Goal: Transaction & Acquisition: Obtain resource

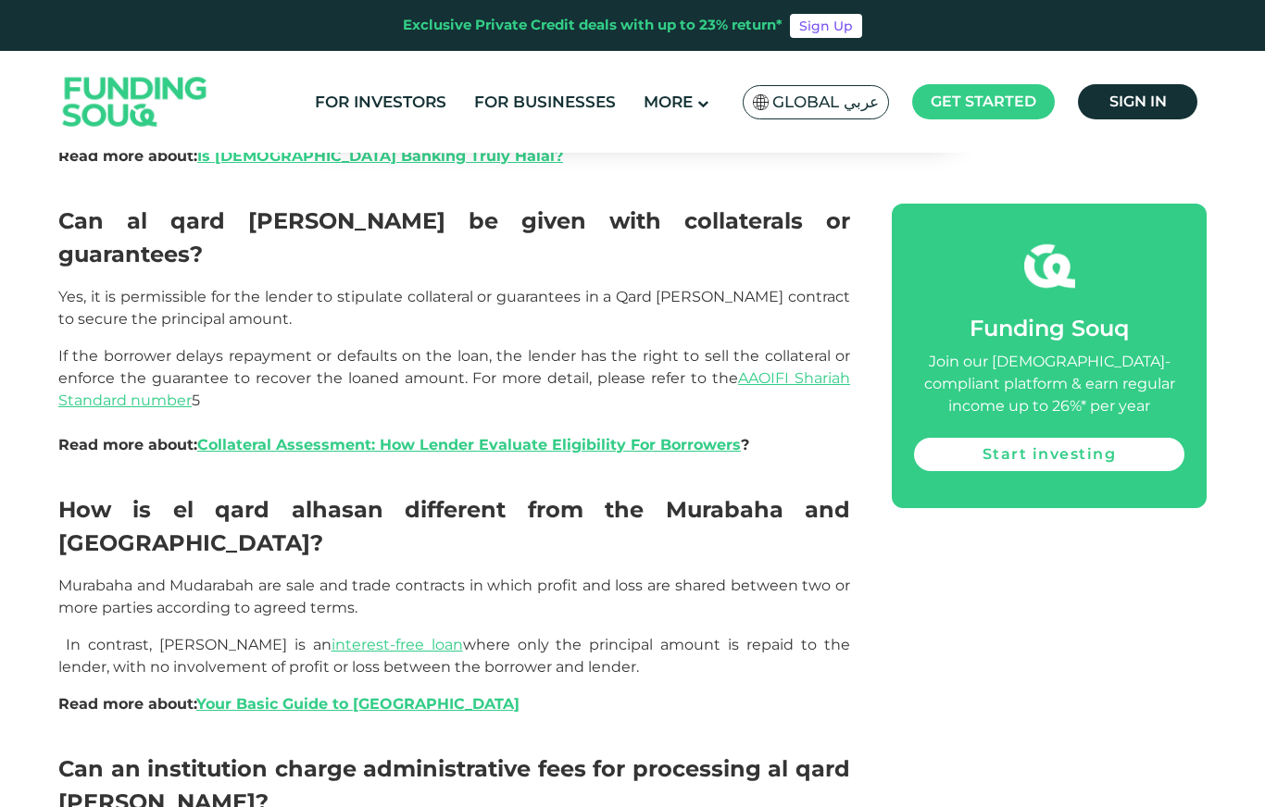
scroll to position [2614, 0]
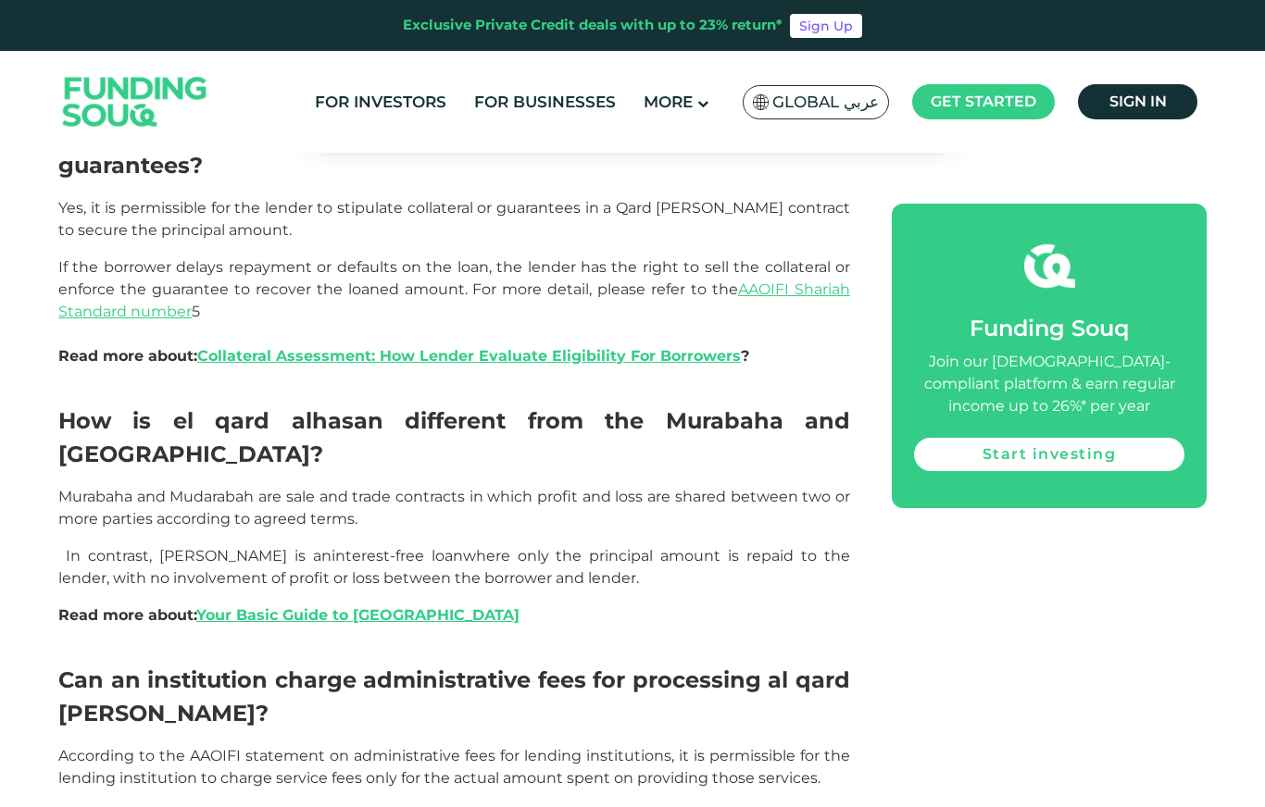
click at [344, 547] on link "interest-free loan" at bounding box center [396, 556] width 131 height 18
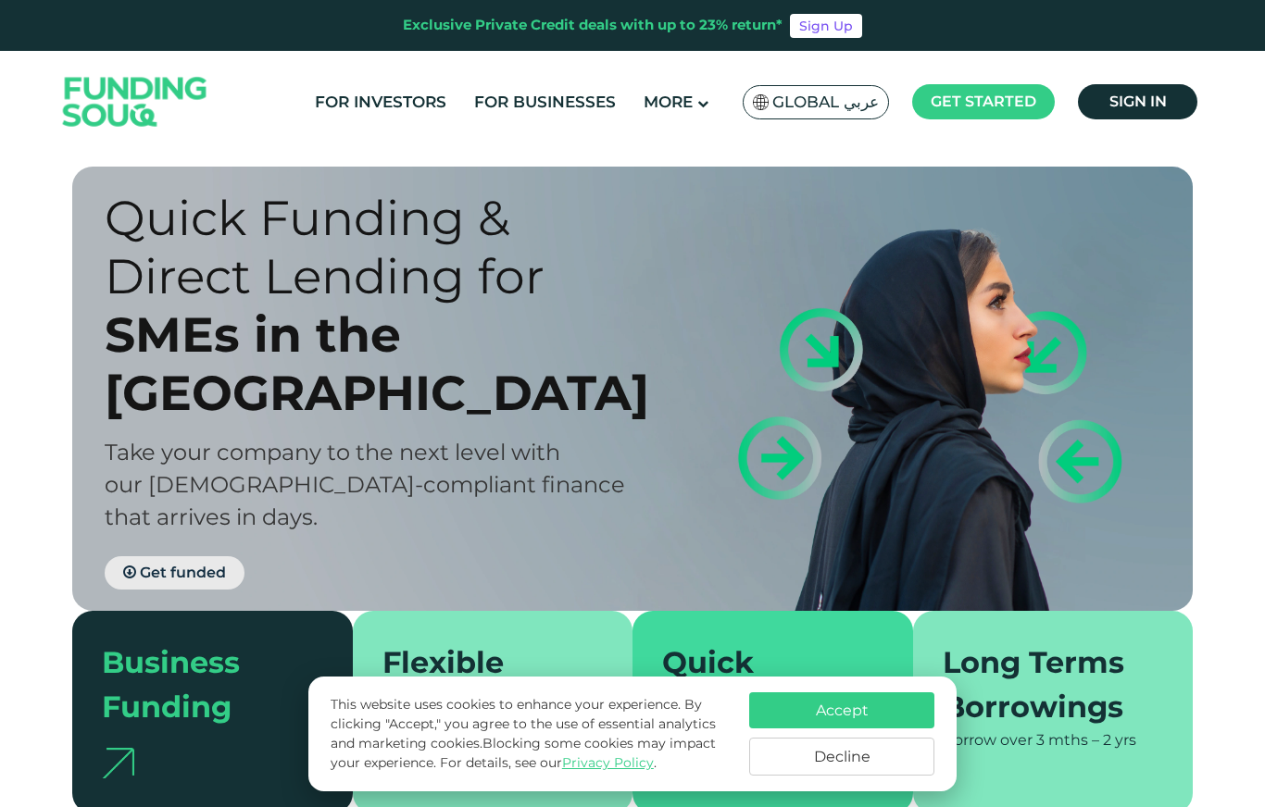
click at [164, 564] on span "Get funded" at bounding box center [183, 573] width 86 height 18
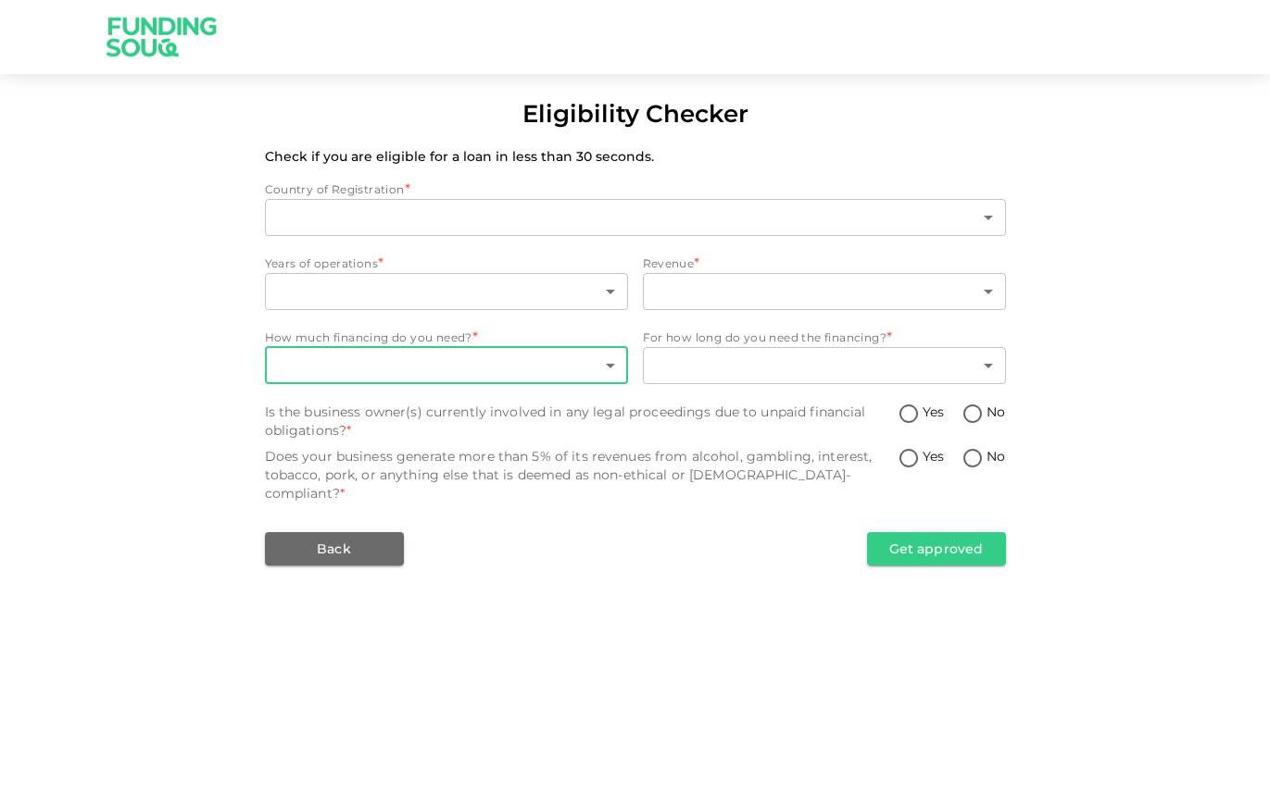
type input "1"
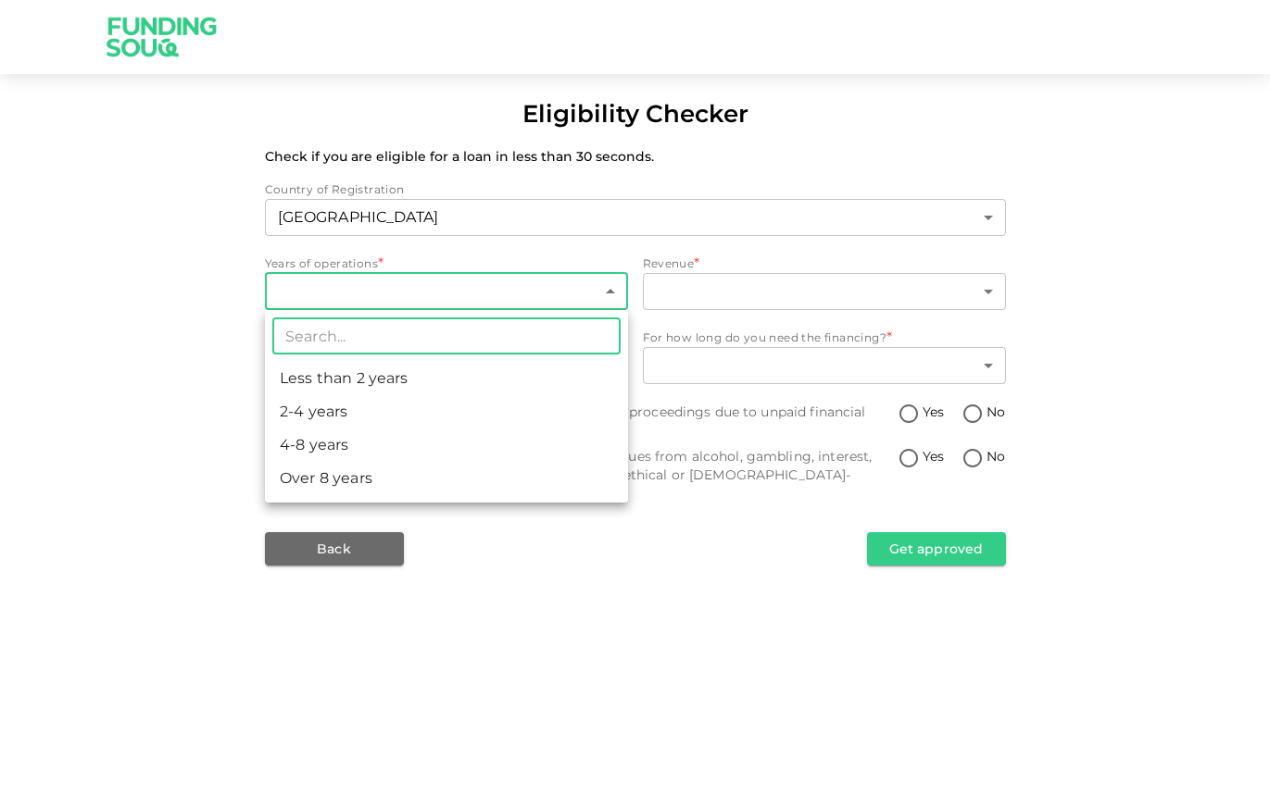
click at [540, 304] on body "Eligibility Checker Check if you are eligible for a loan in less than 30 second…" at bounding box center [635, 403] width 1270 height 807
click at [447, 376] on li "Less than 2 years" at bounding box center [446, 378] width 363 height 33
type input "1"
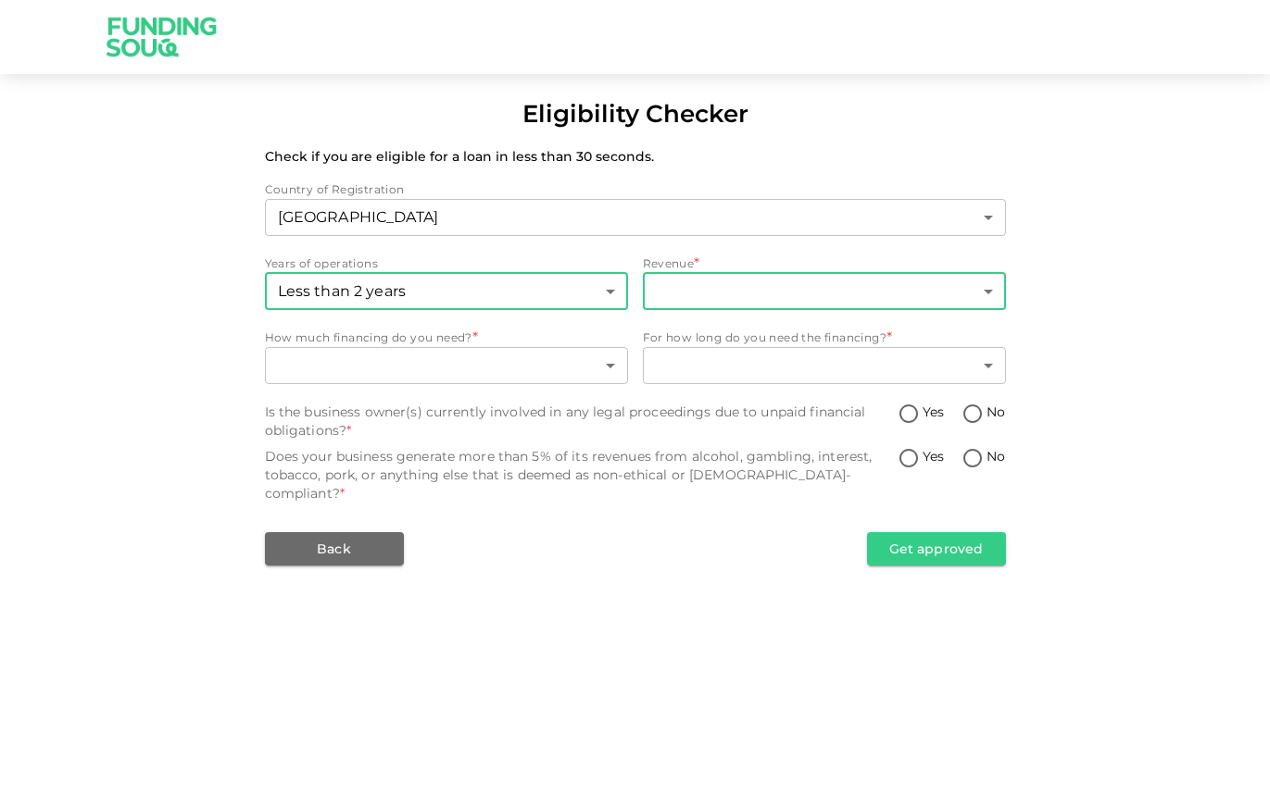
click at [717, 299] on body "Eligibility Checker Check if you are eligible for a loan in less than 30 second…" at bounding box center [635, 403] width 1270 height 807
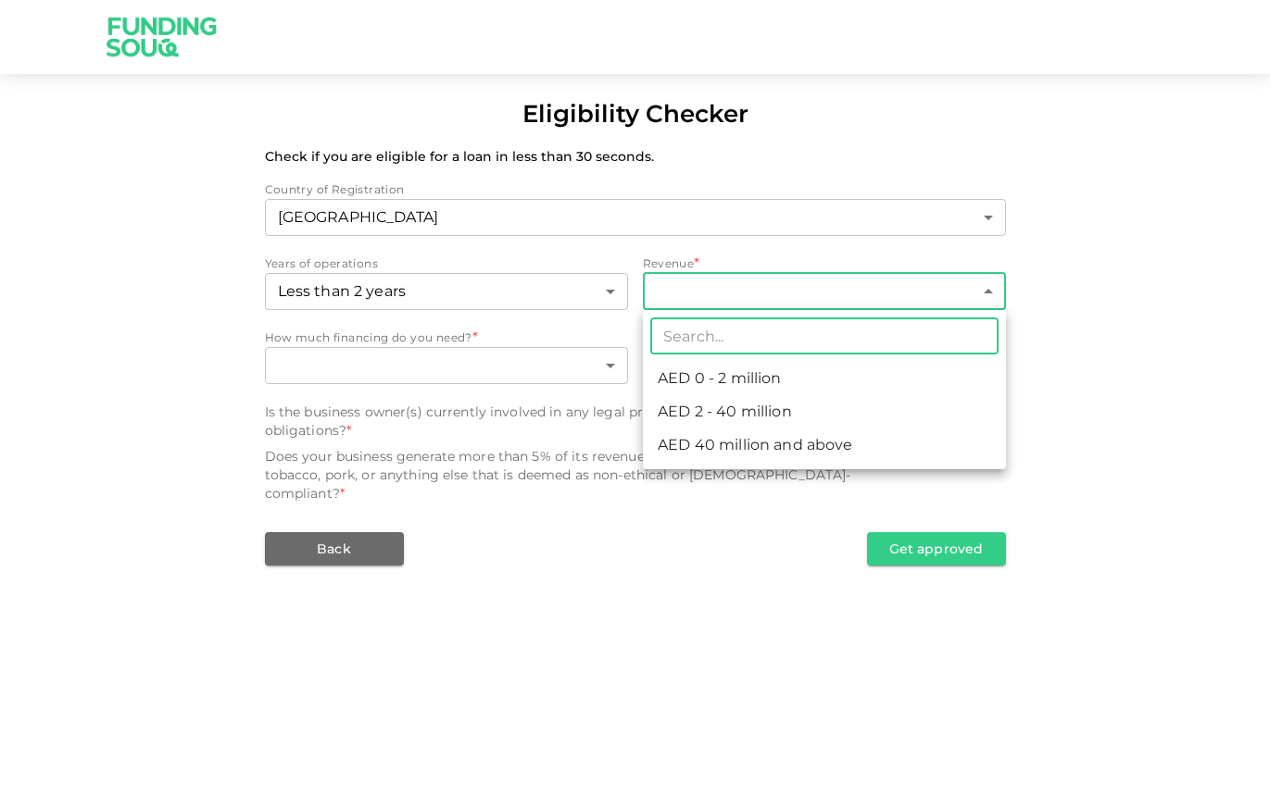
click at [727, 373] on li "AED 0 - 2 million" at bounding box center [824, 378] width 363 height 33
type input "1"
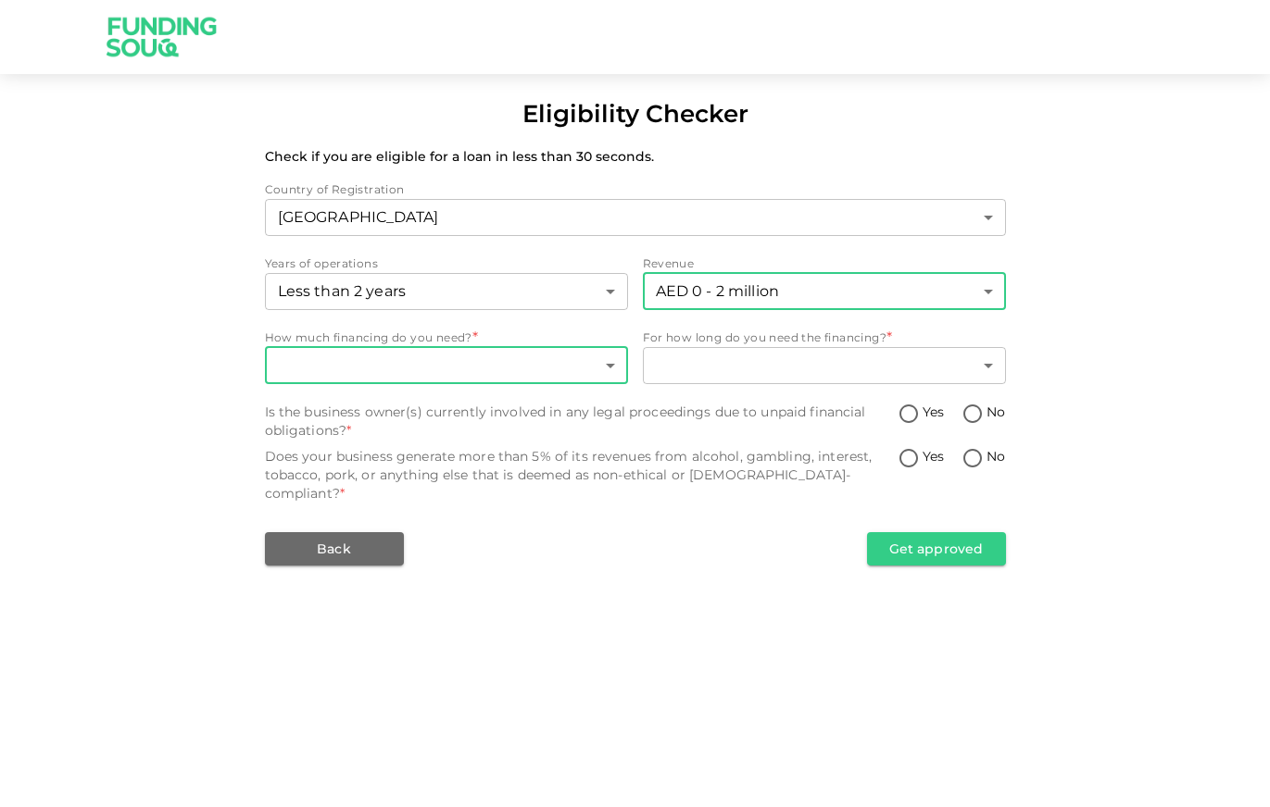
click at [613, 376] on body "Eligibility Checker Check if you are eligible for a loan in less than 30 second…" at bounding box center [635, 403] width 1270 height 807
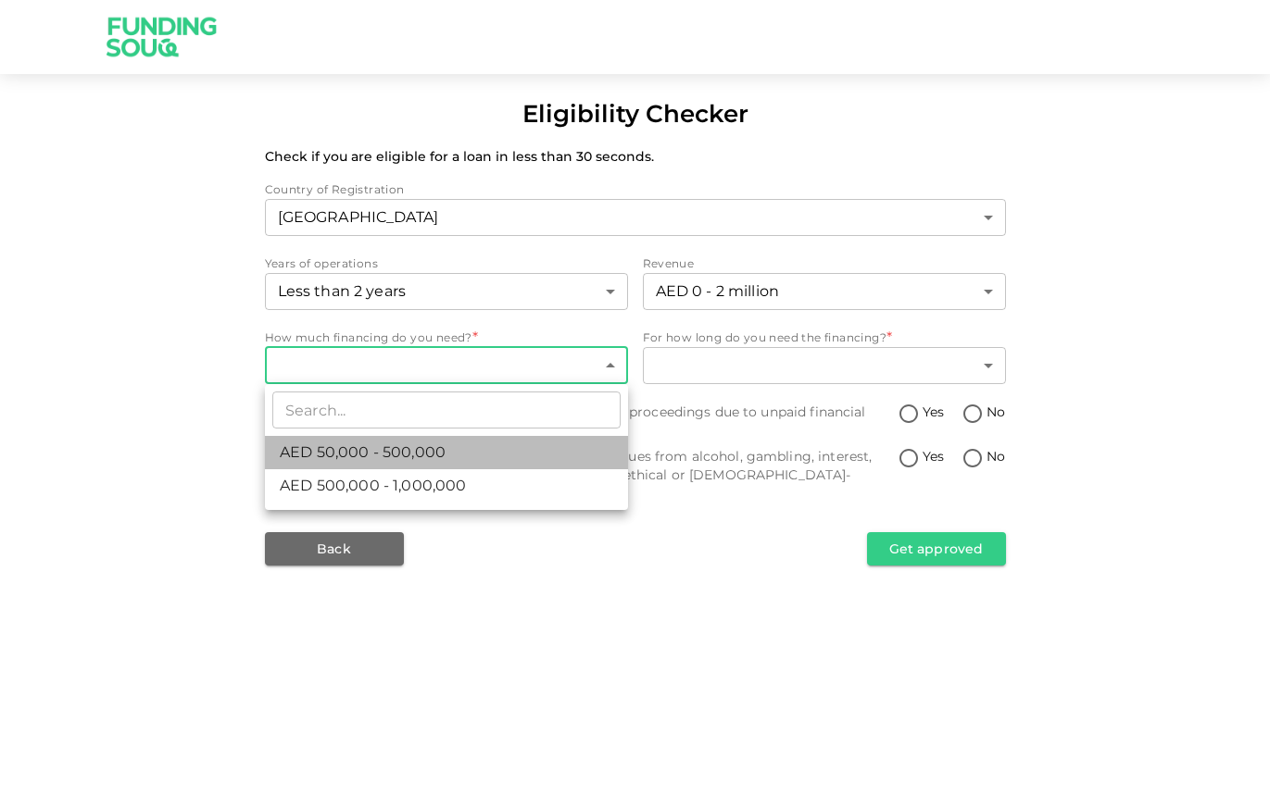
click at [443, 452] on span "AED 50,000 - 500,000" at bounding box center [363, 453] width 166 height 22
type input "1"
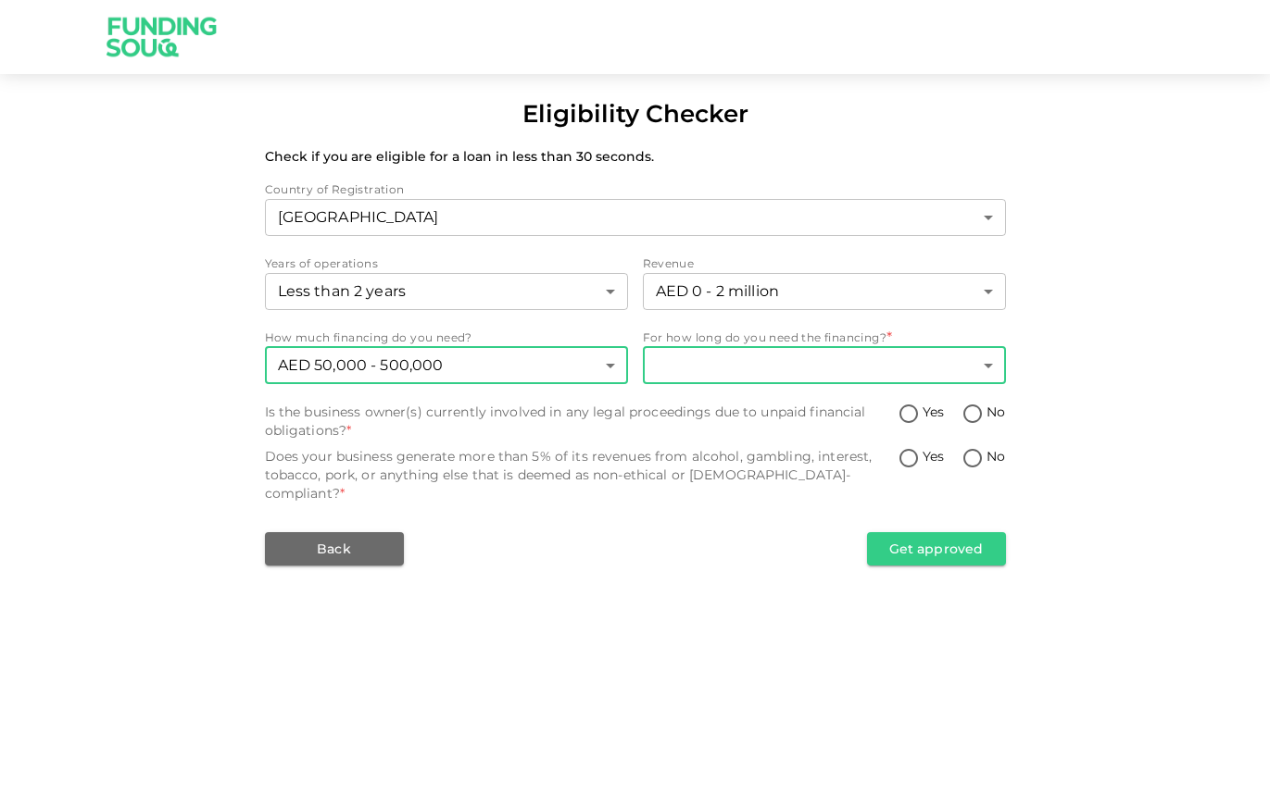
click at [755, 371] on body "Eligibility Checker Check if you are eligible for a loan in less than 30 second…" at bounding box center [635, 403] width 1270 height 807
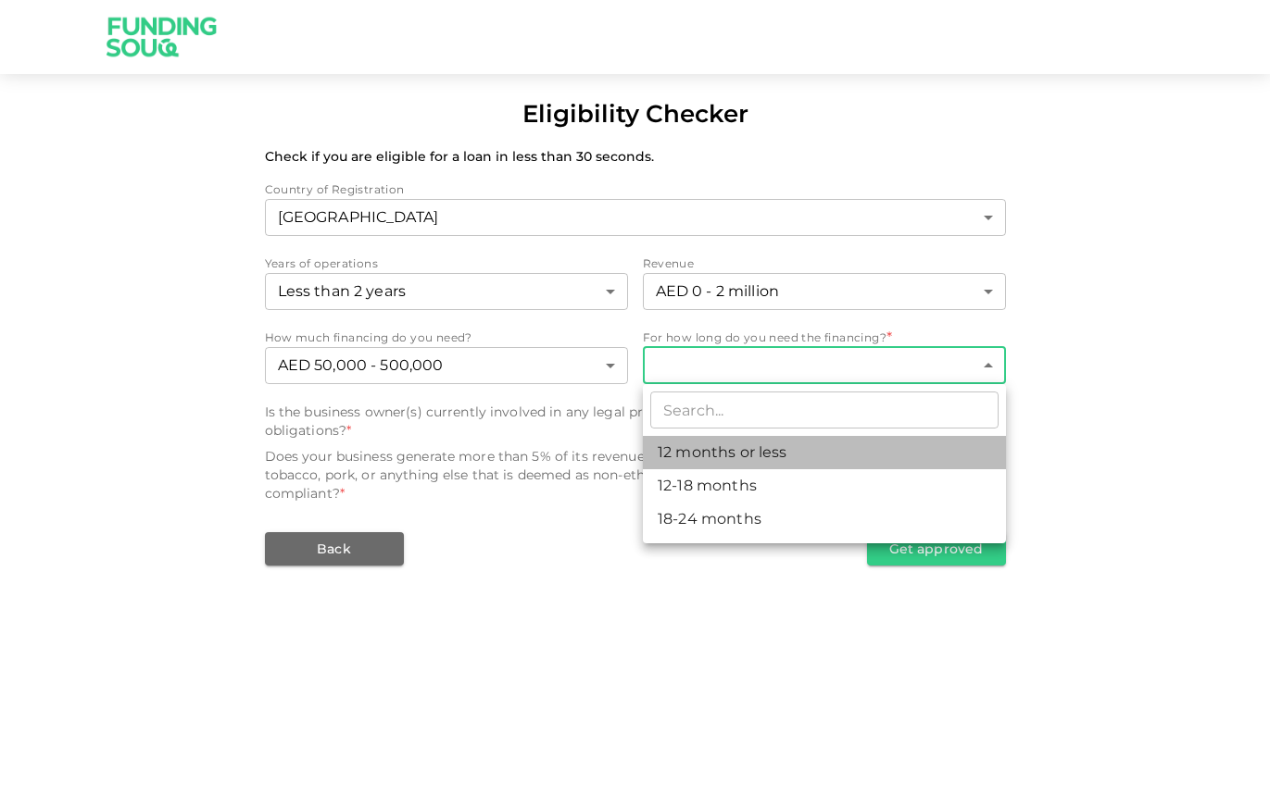
click at [744, 447] on li "12 months or less" at bounding box center [824, 452] width 363 height 33
type input "1"
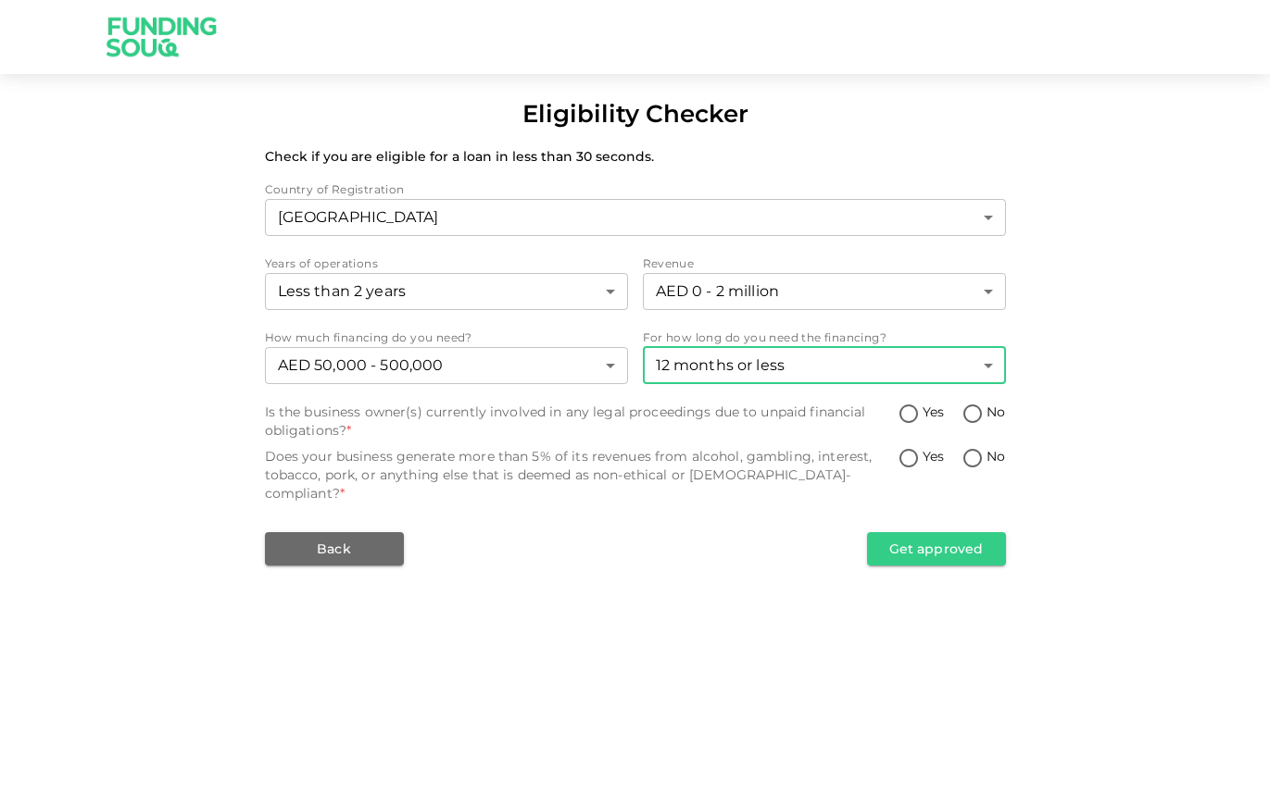
click at [976, 415] on input "No" at bounding box center [972, 415] width 28 height 25
radio input "true"
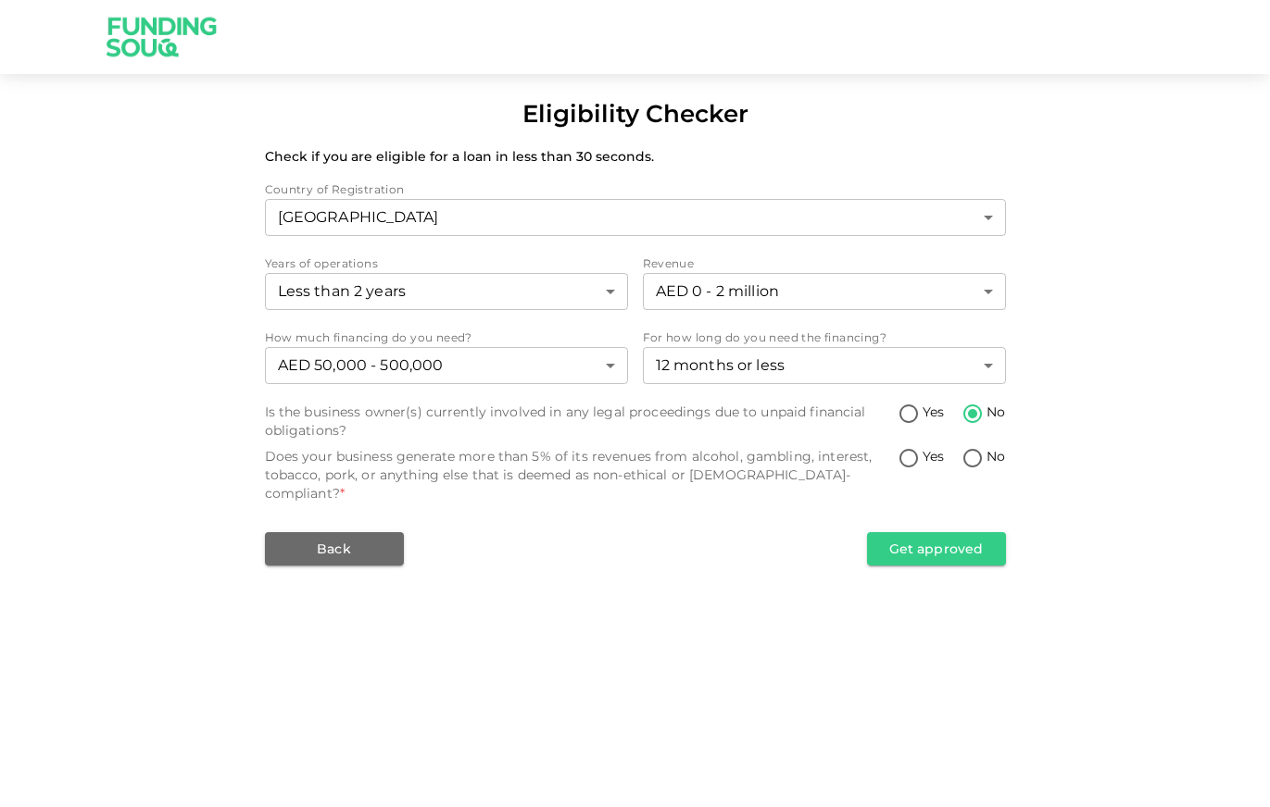
drag, startPoint x: 943, startPoint y: 426, endPoint x: 914, endPoint y: 411, distance: 32.3
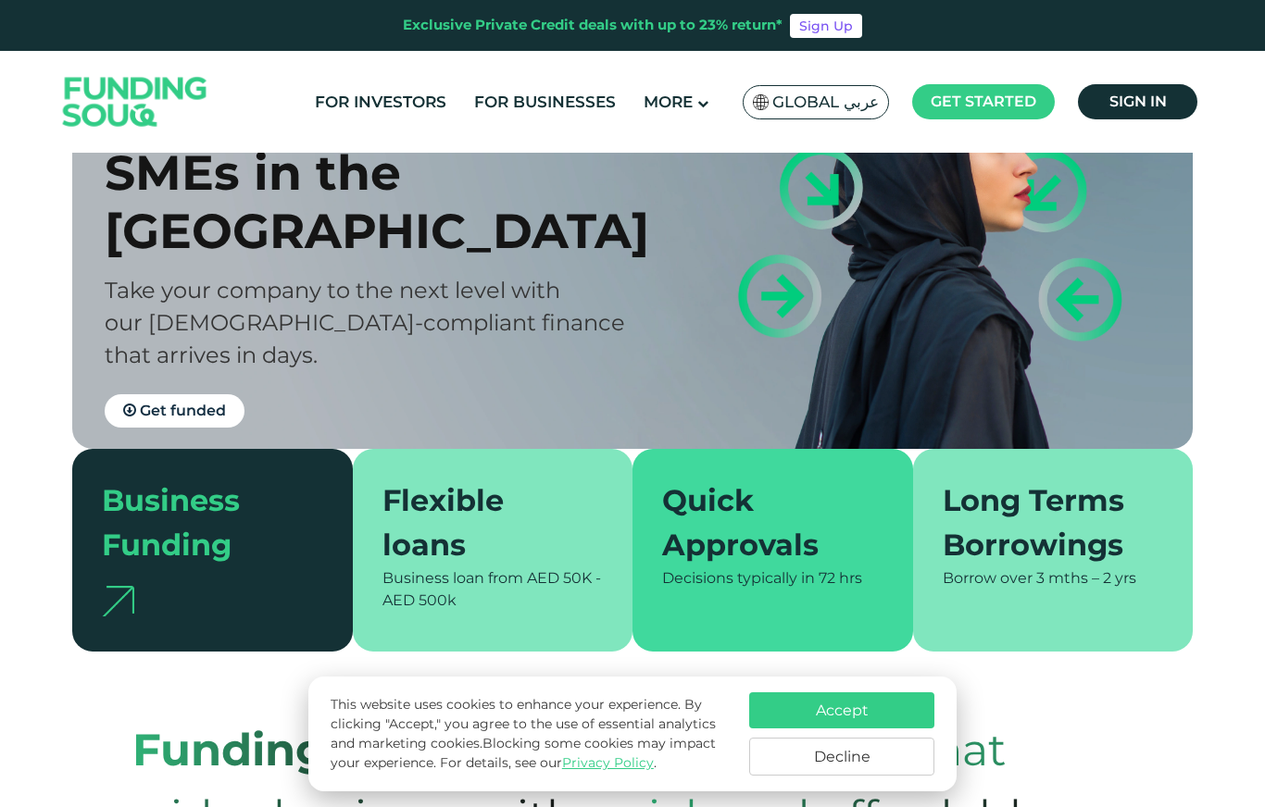
scroll to position [722, 0]
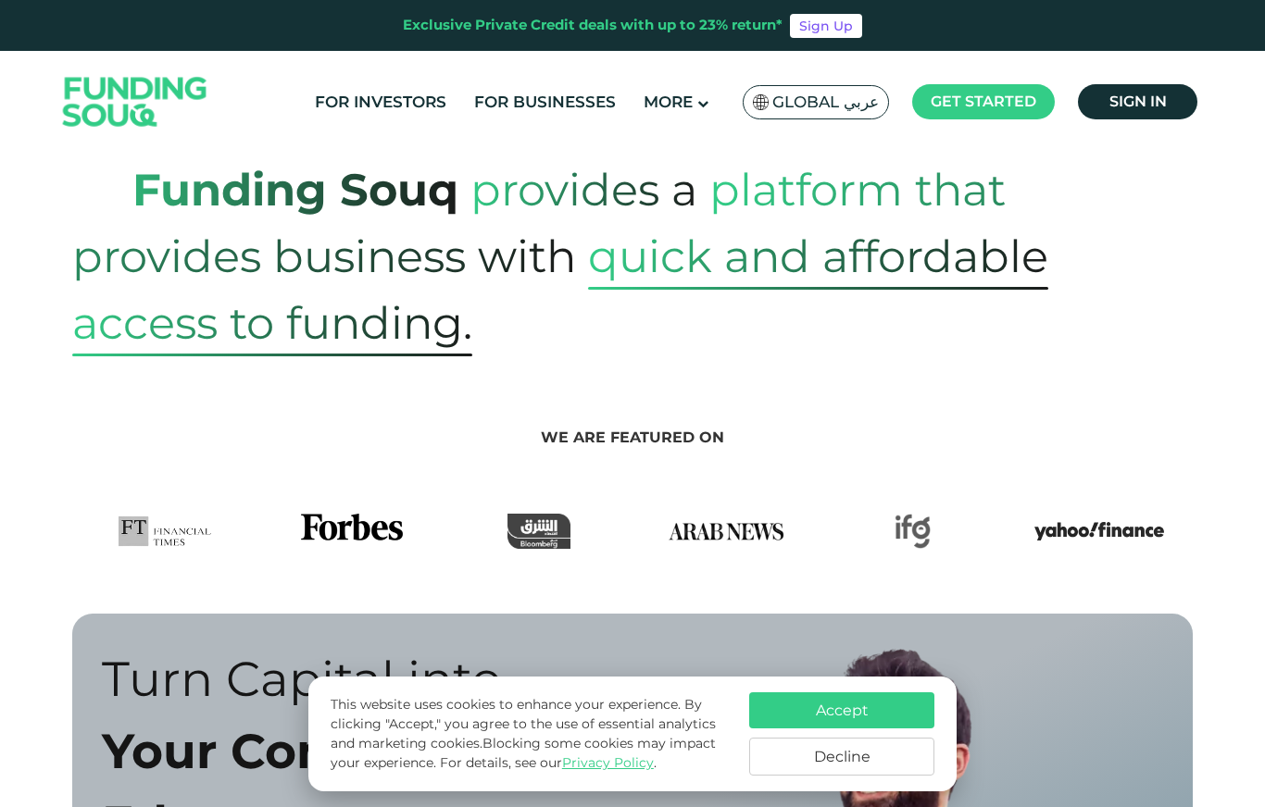
click at [860, 759] on button "Decline" at bounding box center [841, 757] width 185 height 38
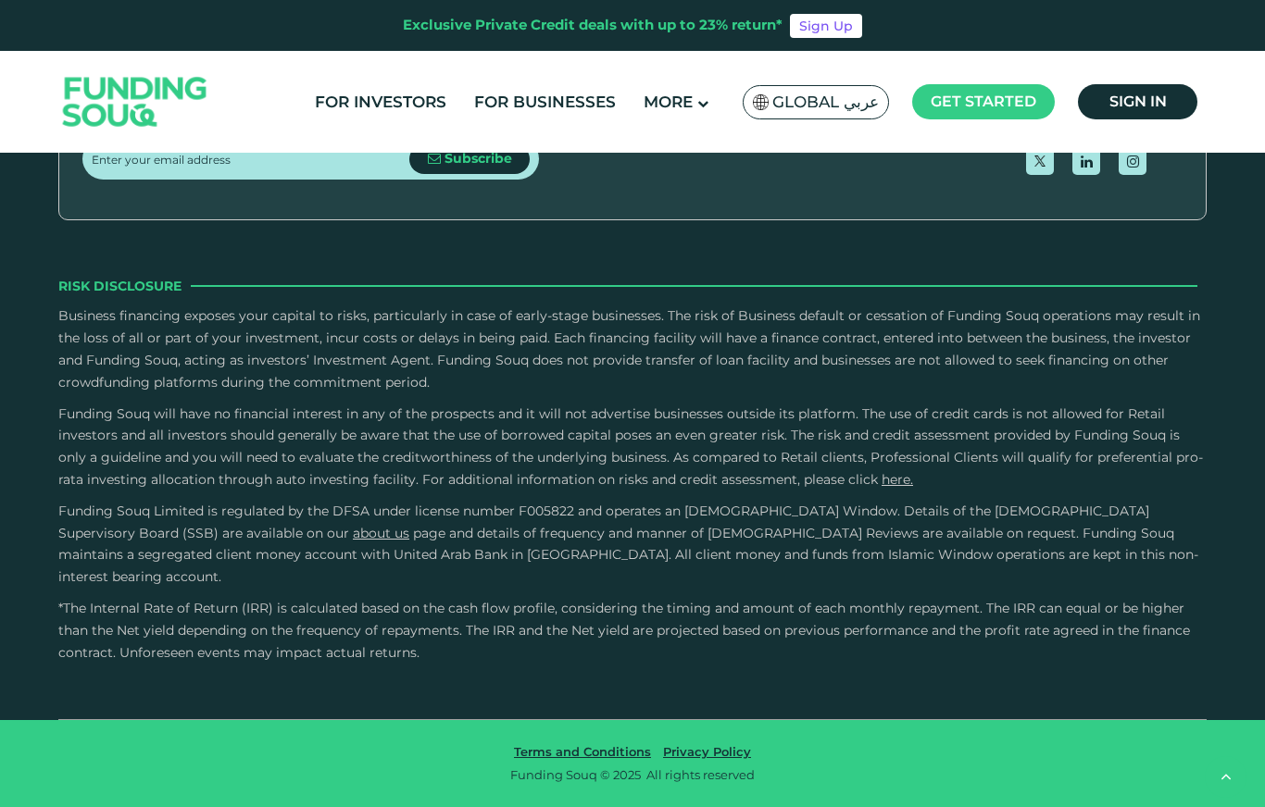
scroll to position [4580, 0]
